Goal: Information Seeking & Learning: Learn about a topic

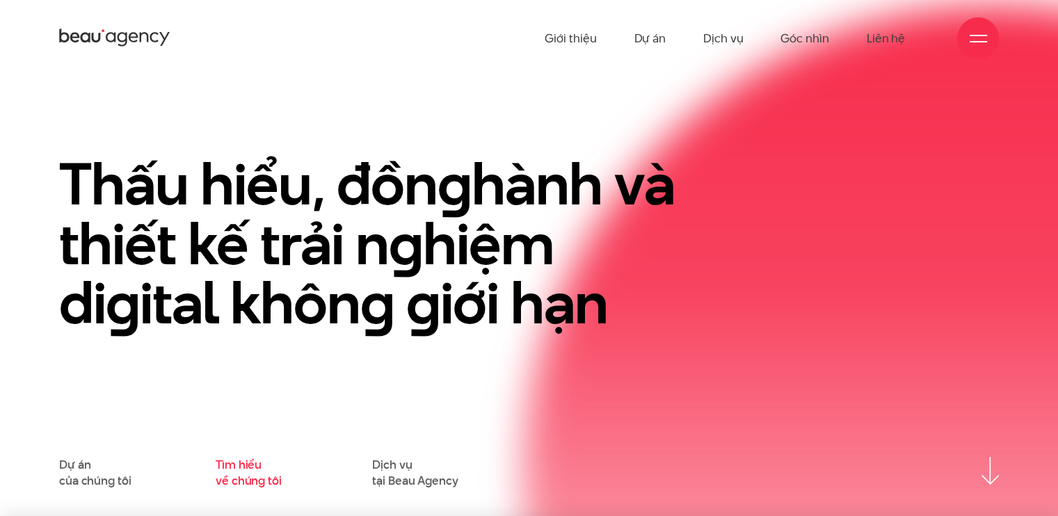
click at [232, 481] on link "Tìm hiểu về chúng tôi" at bounding box center [249, 472] width 66 height 31
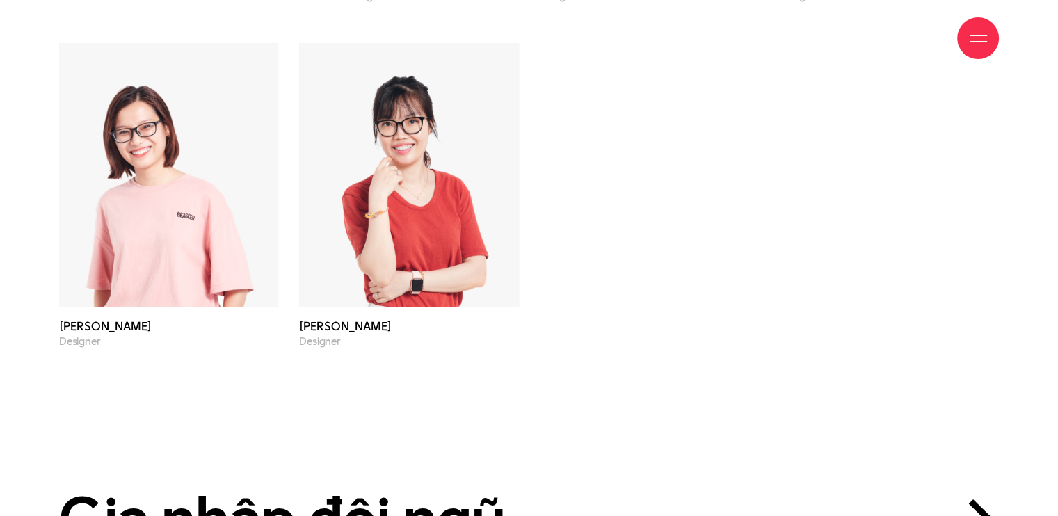
scroll to position [4845, 0]
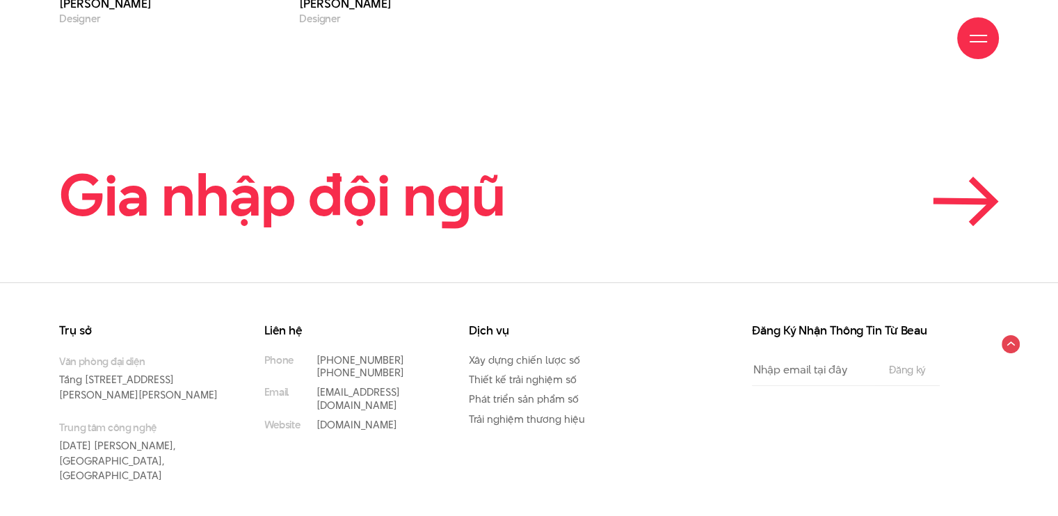
click at [879, 188] on link "Gia nhập đội n g ũ" at bounding box center [529, 195] width 940 height 63
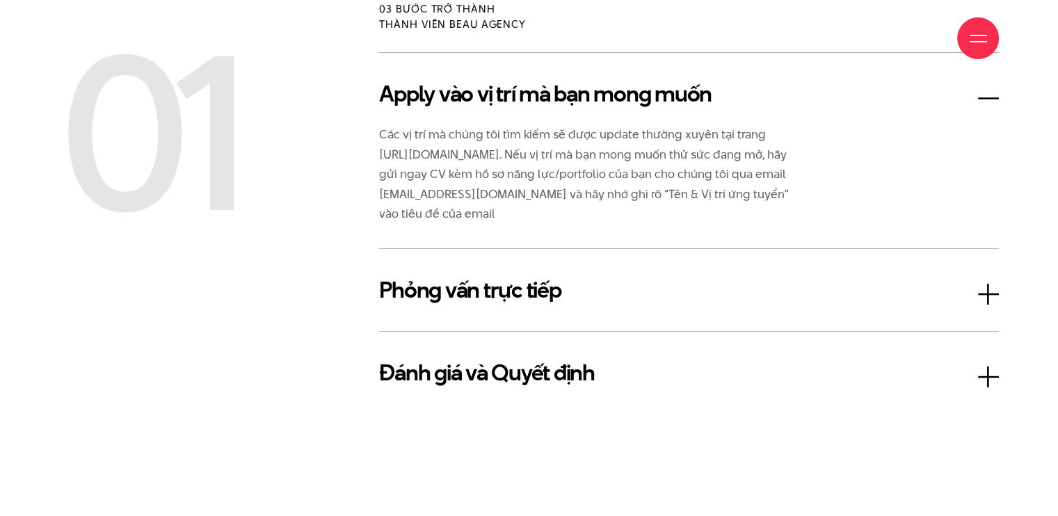
scroll to position [2296, 0]
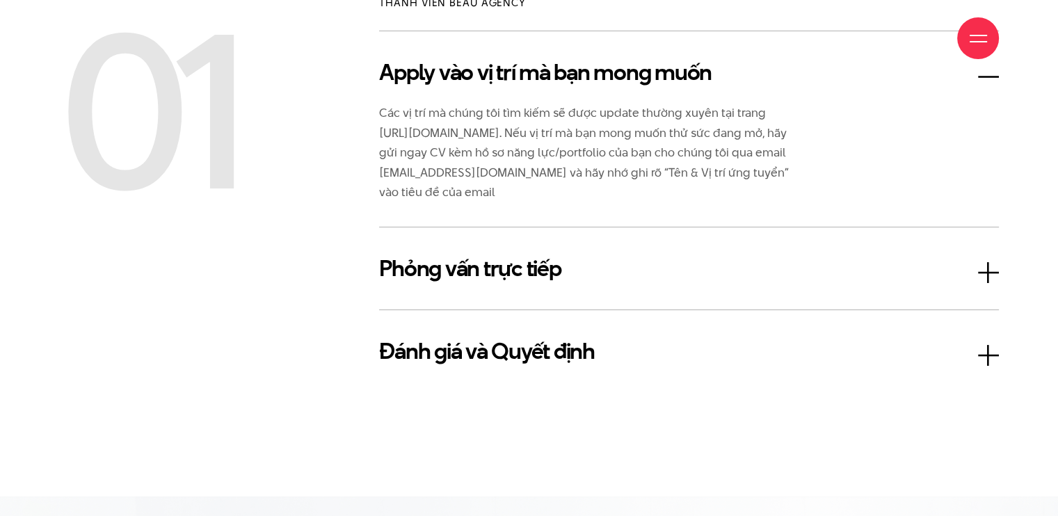
click at [429, 279] on h3 "Phỏng vấn trực tiếp" at bounding box center [689, 268] width 620 height 33
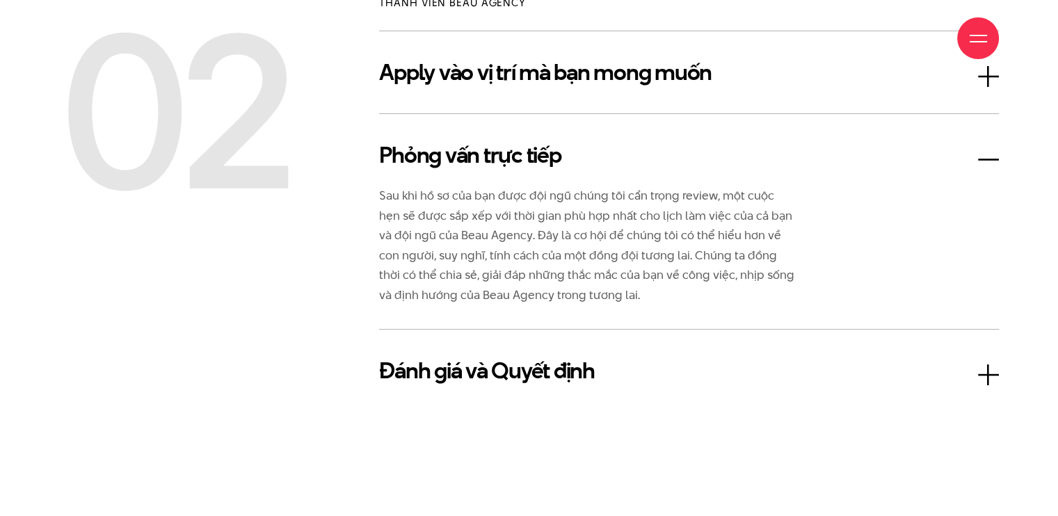
click at [443, 375] on h3 "Đánh giá và Quyết định" at bounding box center [689, 370] width 620 height 33
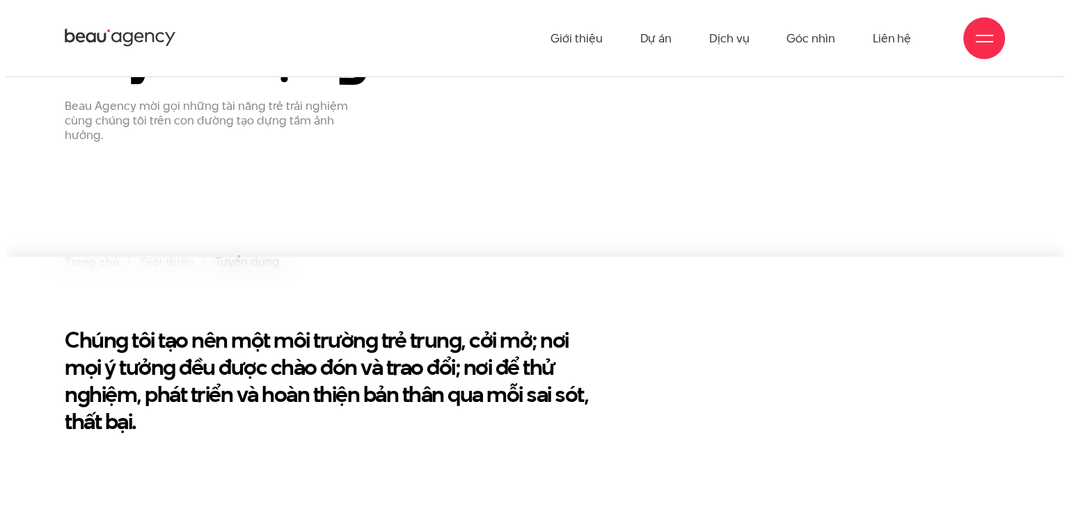
scroll to position [0, 0]
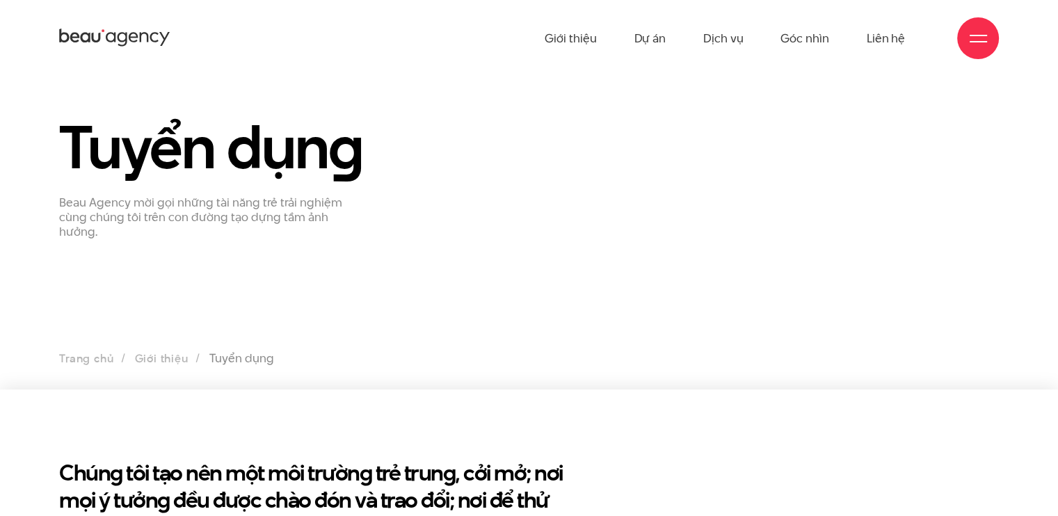
click at [970, 36] on div at bounding box center [978, 38] width 17 height 17
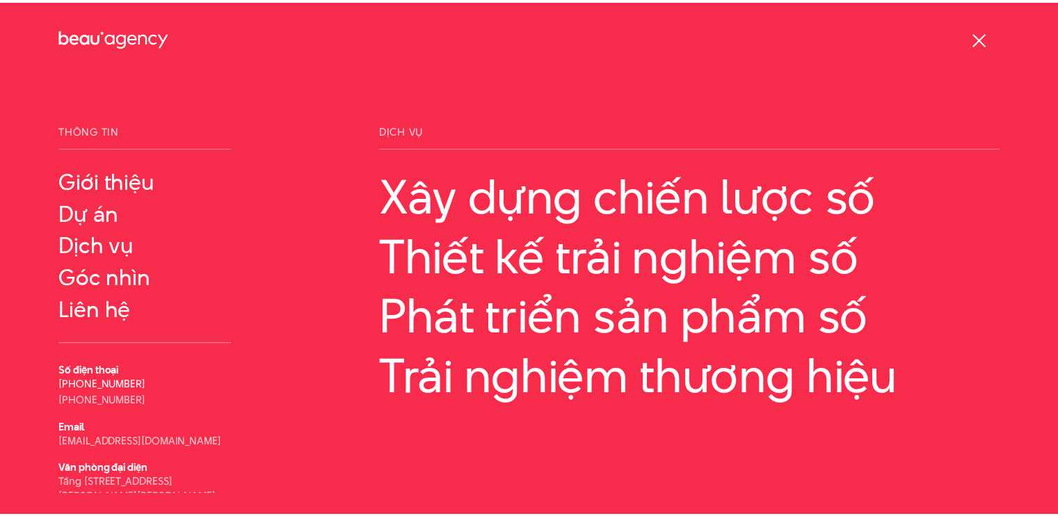
scroll to position [45, 0]
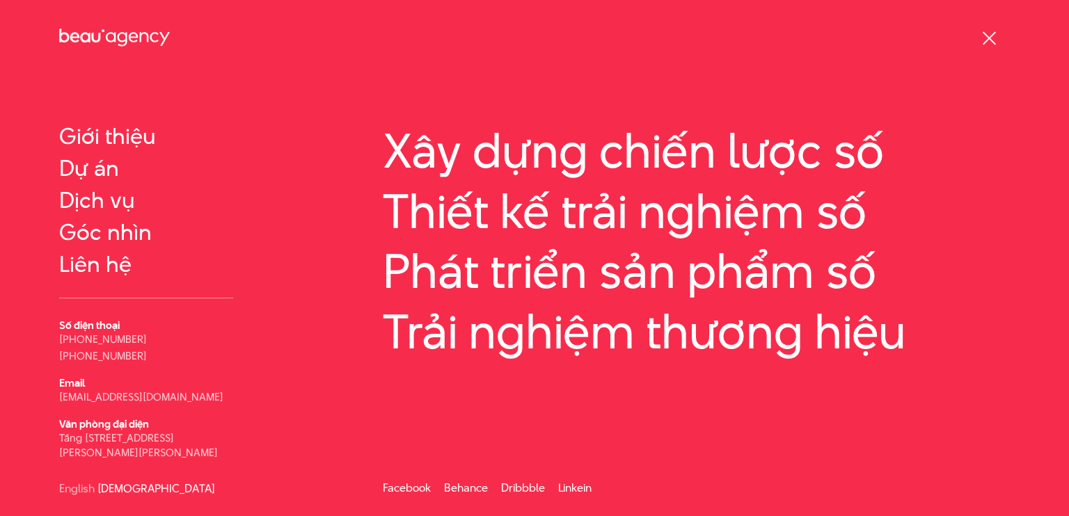
click at [991, 33] on div at bounding box center [988, 38] width 17 height 17
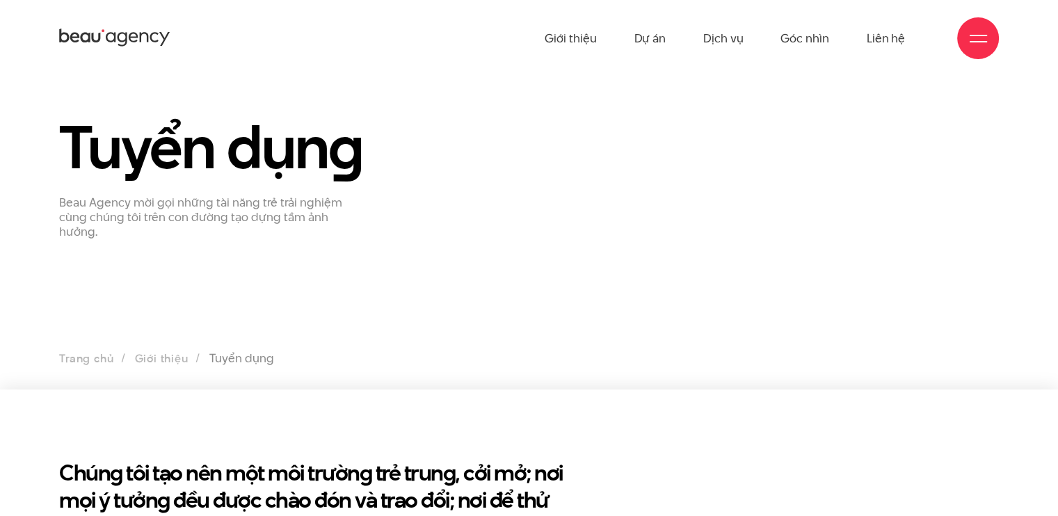
click at [129, 36] on icon at bounding box center [133, 38] width 9 height 10
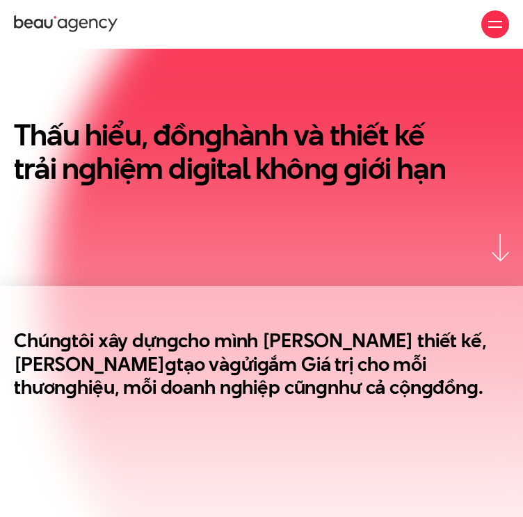
click at [71, 17] on icon at bounding box center [66, 24] width 104 height 21
click at [490, 25] on div at bounding box center [495, 24] width 14 height 14
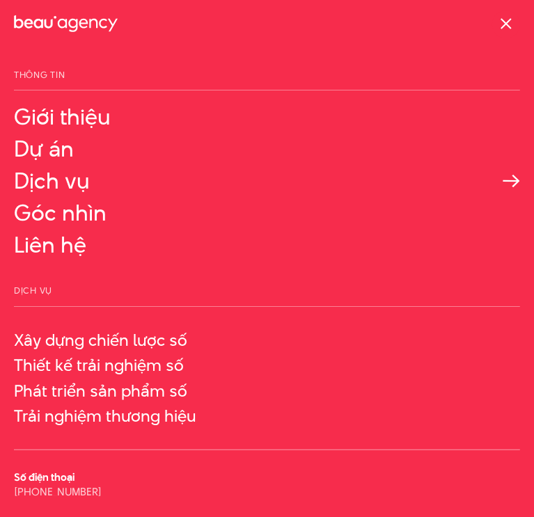
click at [63, 182] on link "Dịch vụ" at bounding box center [267, 180] width 506 height 25
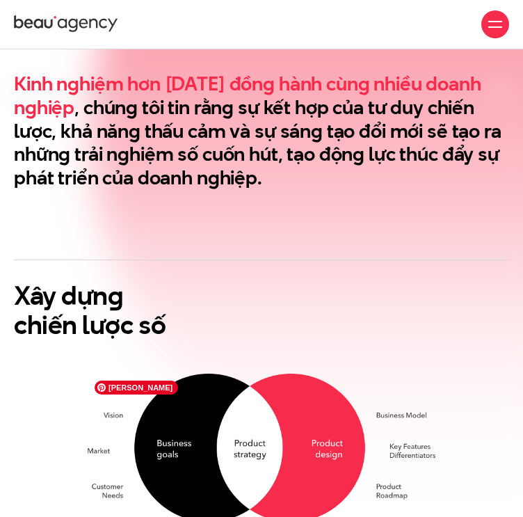
scroll to position [272, 0]
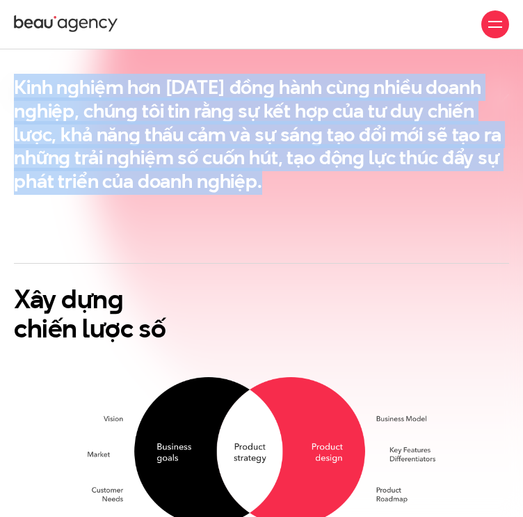
drag, startPoint x: 272, startPoint y: 180, endPoint x: 15, endPoint y: 88, distance: 272.9
click at [15, 88] on h2 "Kinh nghiệm hơn [DATE] đồng hành cùng nhiều doanh nghiệp , chúng tôi tin rằng s…" at bounding box center [261, 135] width 495 height 118
click at [70, 111] on b "Kinh nghiệm hơn [DATE] đồng hành cùng nhiều doanh nghiệp" at bounding box center [247, 99] width 467 height 51
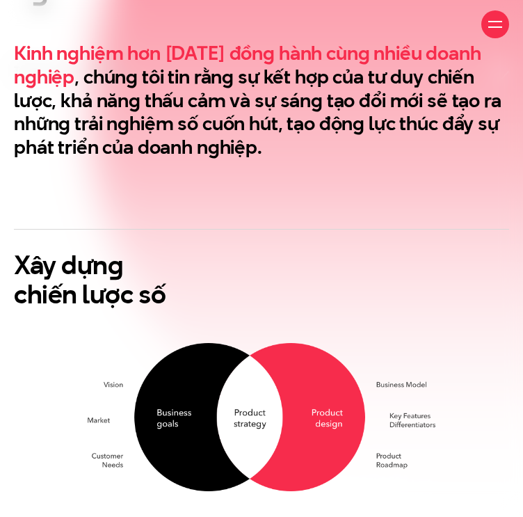
scroll to position [307, 0]
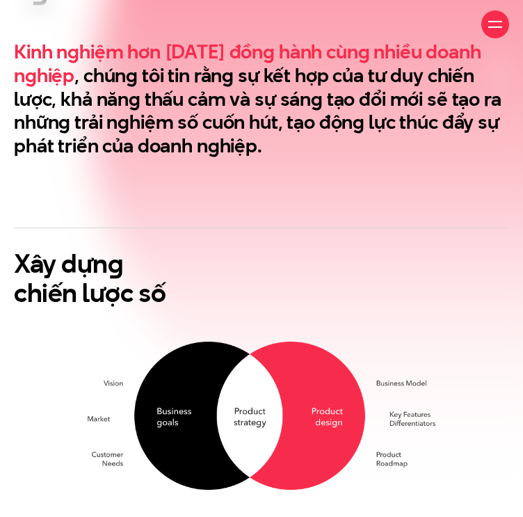
click at [100, 278] on h2 "Xây dựn g chiến lược số" at bounding box center [261, 278] width 495 height 58
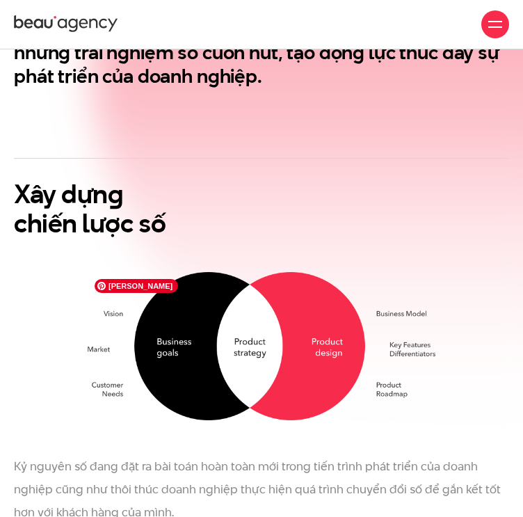
scroll to position [168, 0]
